Goal: Check status

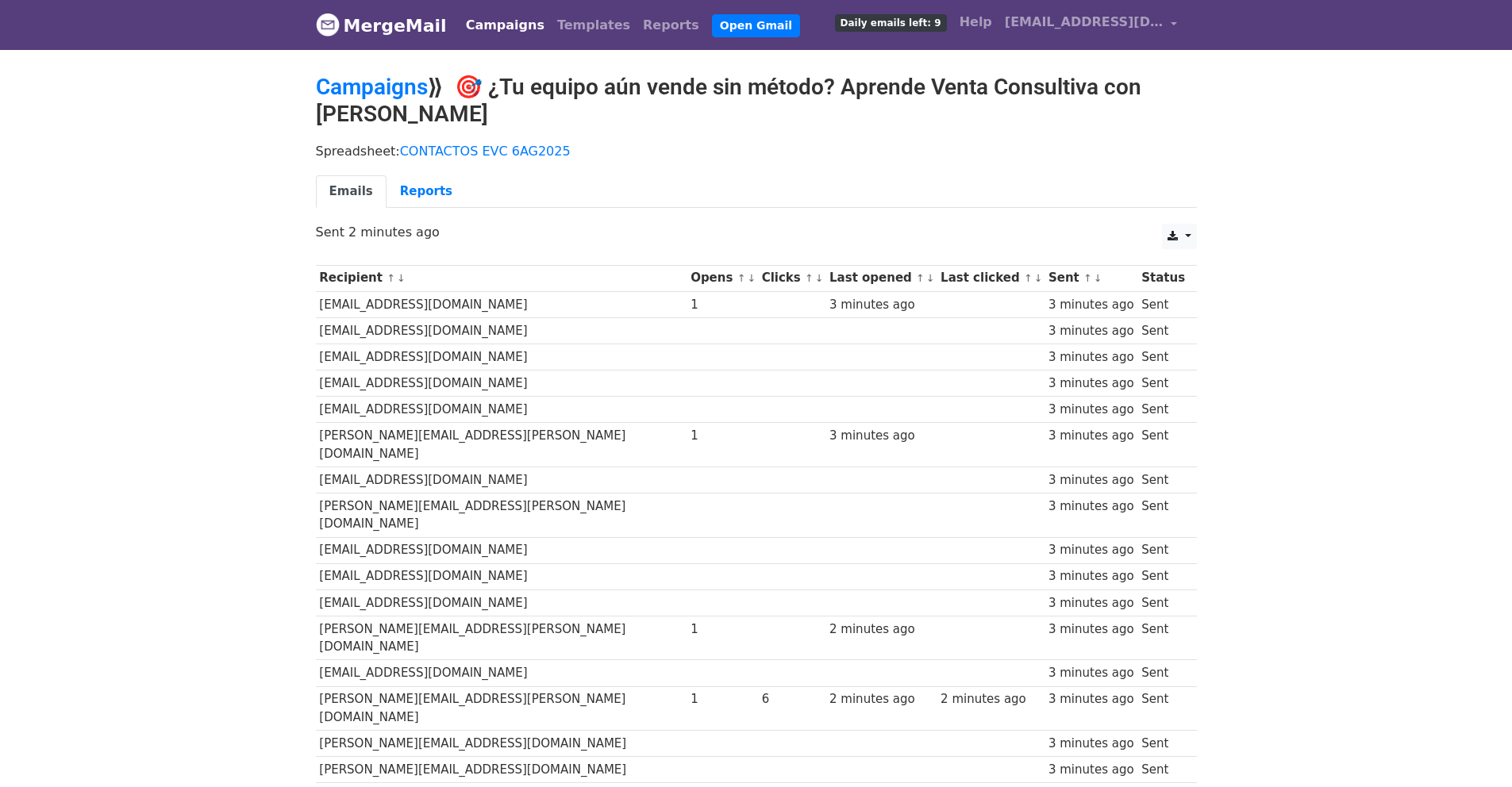
click at [396, 192] on link "Reports" at bounding box center [426, 192] width 79 height 33
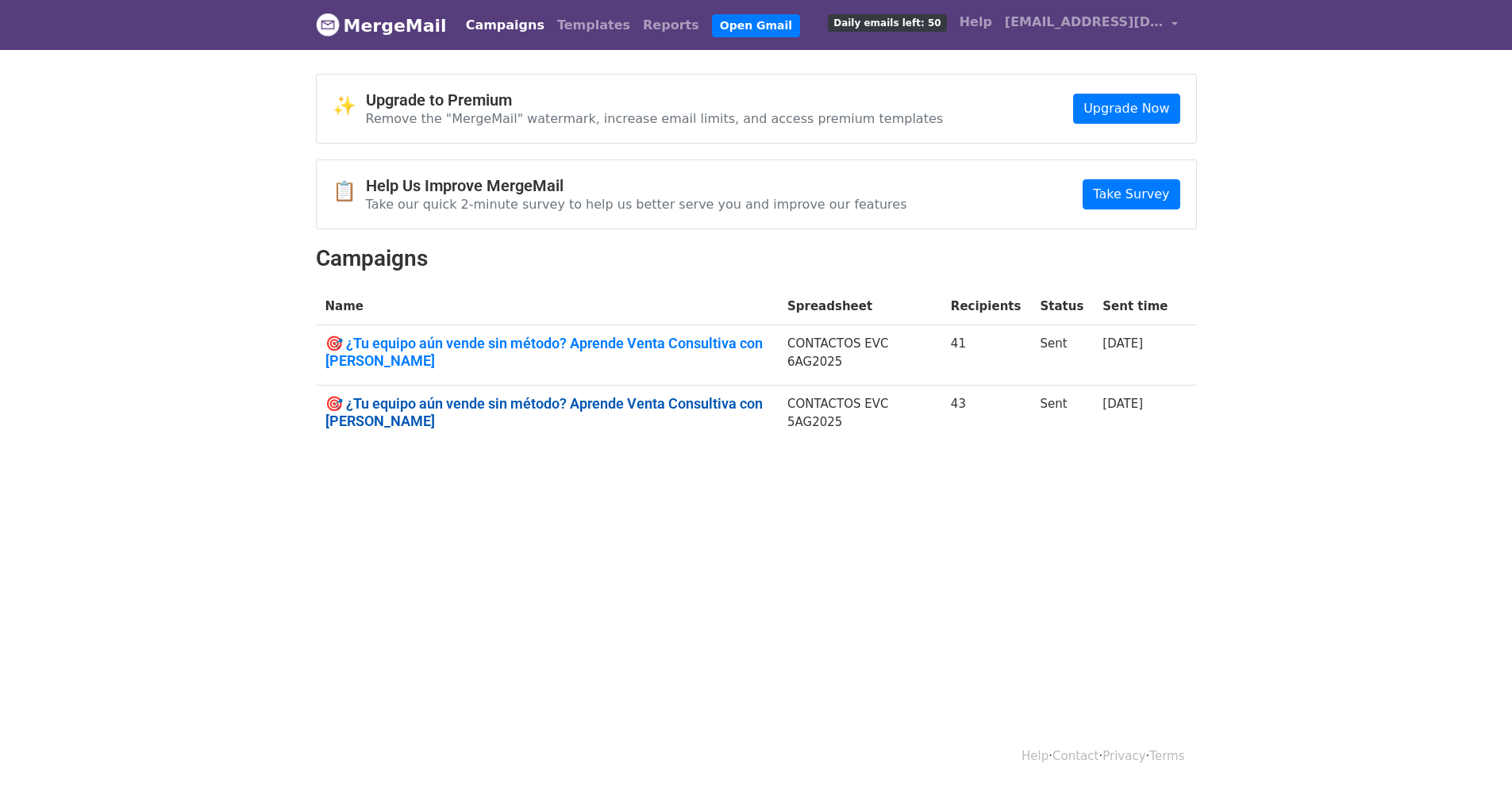
click at [539, 406] on link "🎯 ¿Tu equipo aún vende sin método? Aprende Venta Consultiva con Hamkke" at bounding box center [547, 412] width 443 height 34
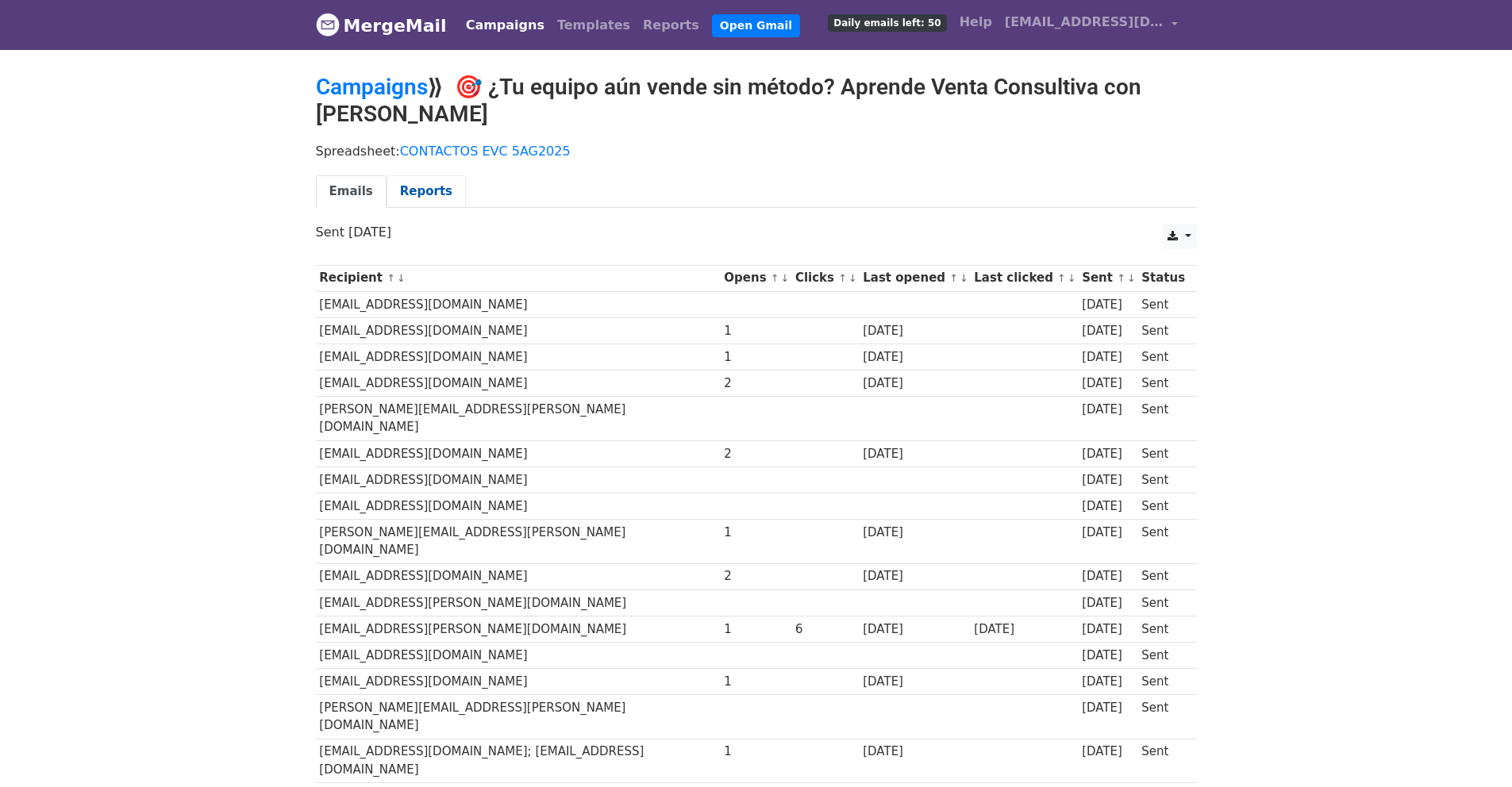
click at [412, 182] on link "Reports" at bounding box center [426, 192] width 79 height 33
